Goal: Task Accomplishment & Management: Use online tool/utility

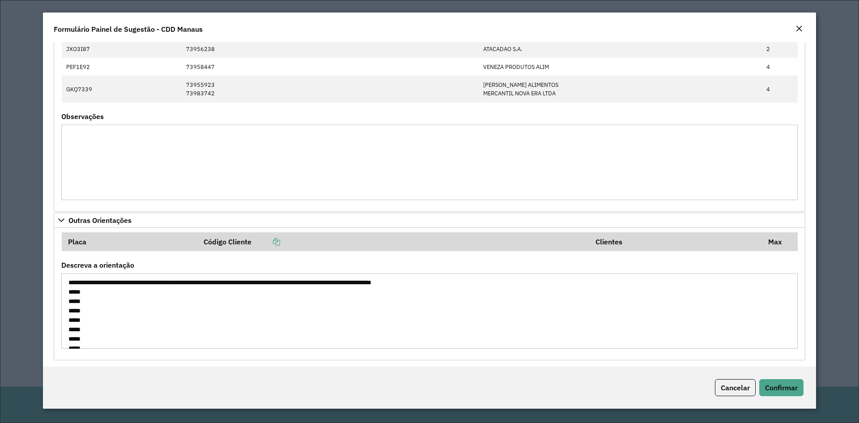
scroll to position [254, 0]
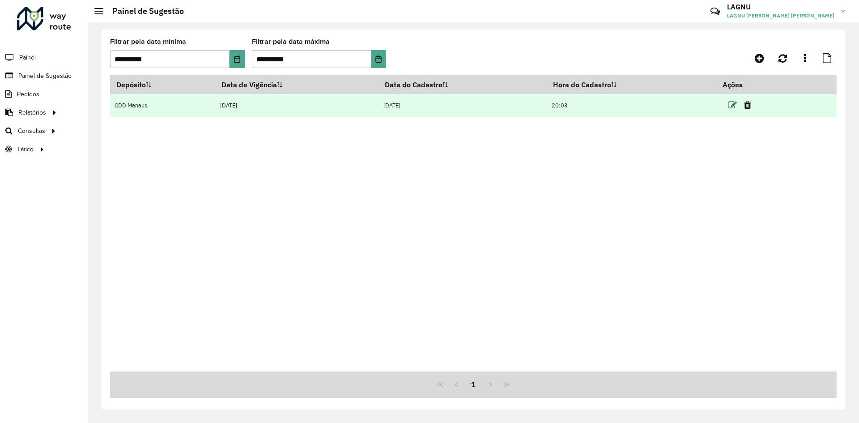
click at [731, 105] on icon at bounding box center [732, 105] width 9 height 9
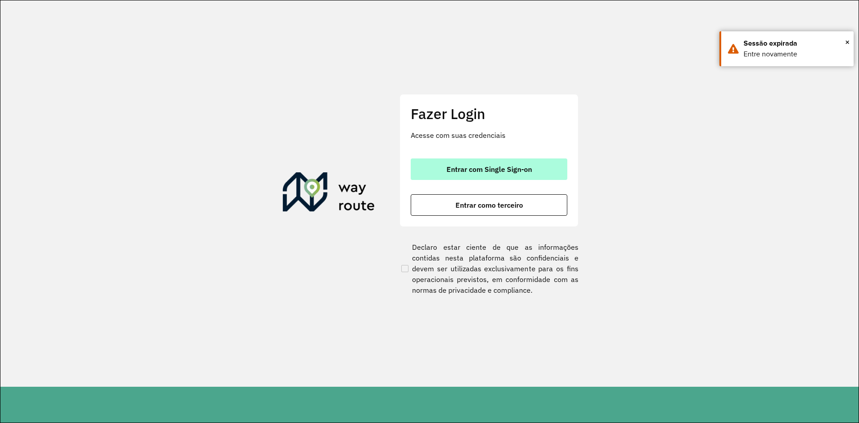
click at [449, 172] on span "Entrar com Single Sign-on" at bounding box center [488, 168] width 85 height 7
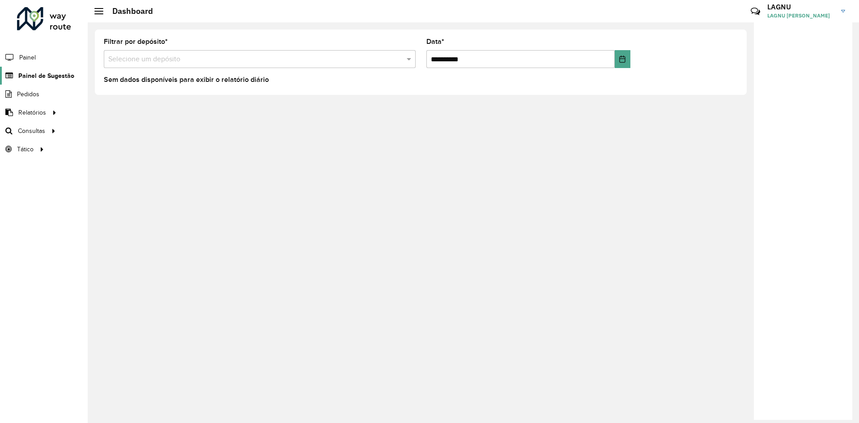
click at [44, 77] on span "Painel de Sugestão" at bounding box center [46, 75] width 56 height 9
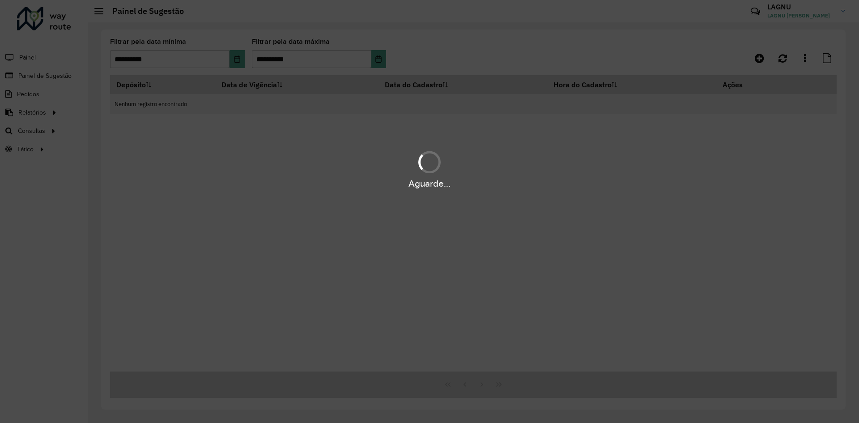
click at [242, 59] on div "Aguarde..." at bounding box center [429, 211] width 859 height 423
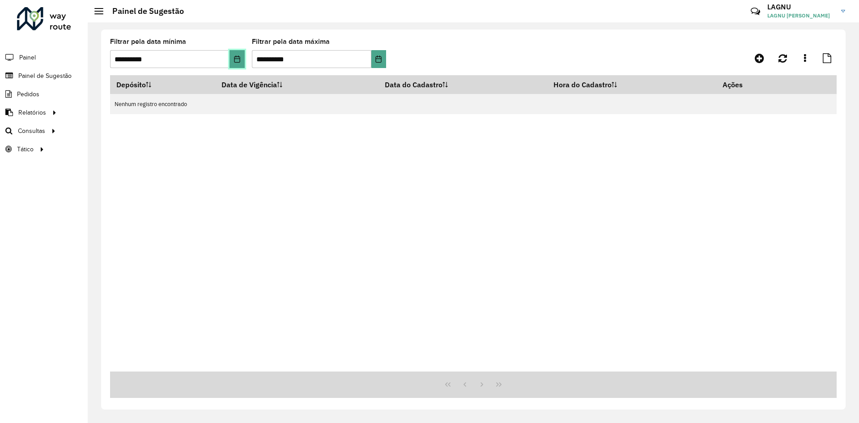
click at [242, 59] on button "Choose Date" at bounding box center [236, 59] width 15 height 18
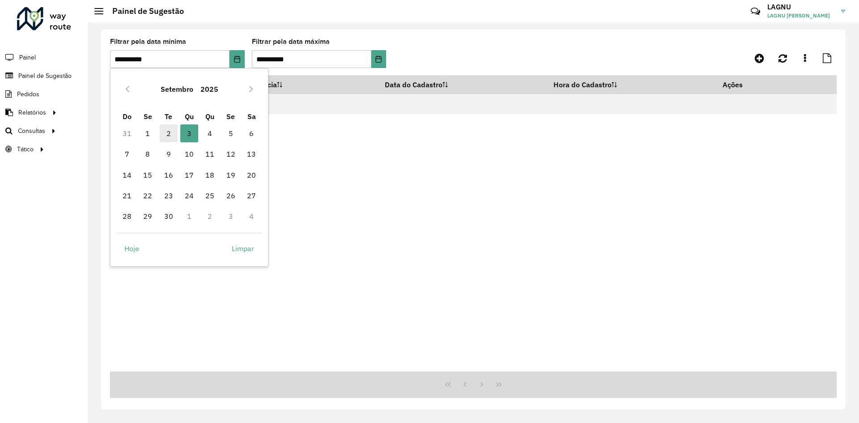
click at [173, 135] on span "2" at bounding box center [169, 133] width 18 height 18
type input "**********"
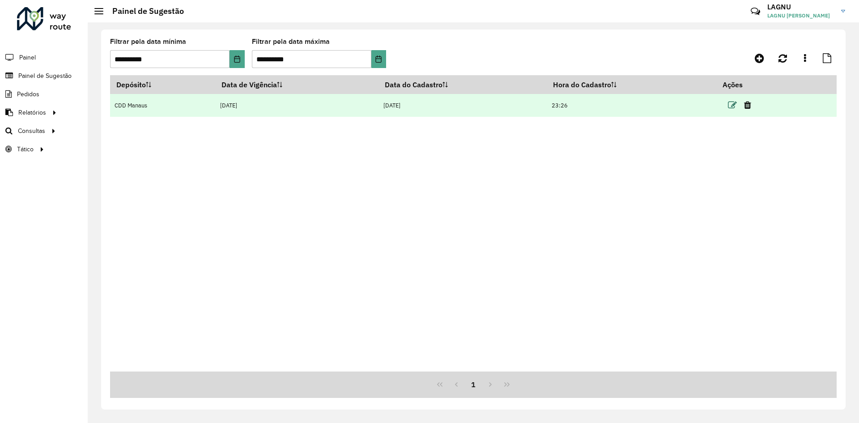
click at [731, 106] on icon at bounding box center [732, 105] width 9 height 9
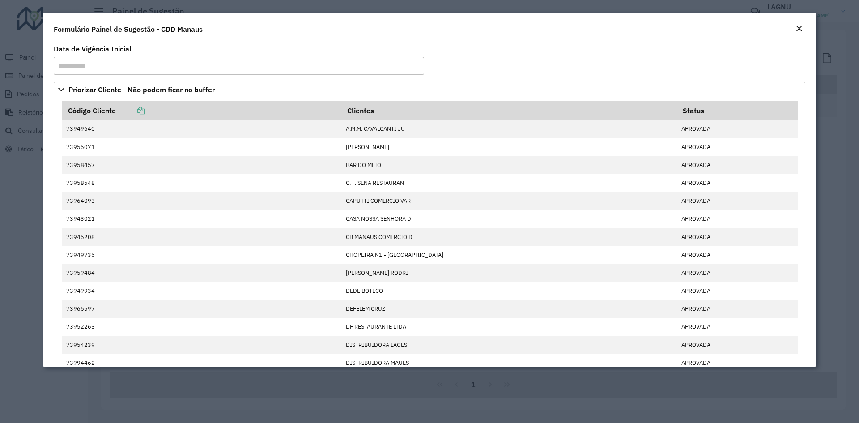
click at [802, 30] on em "Close" at bounding box center [798, 28] width 7 height 7
